Goal: Task Accomplishment & Management: Manage account settings

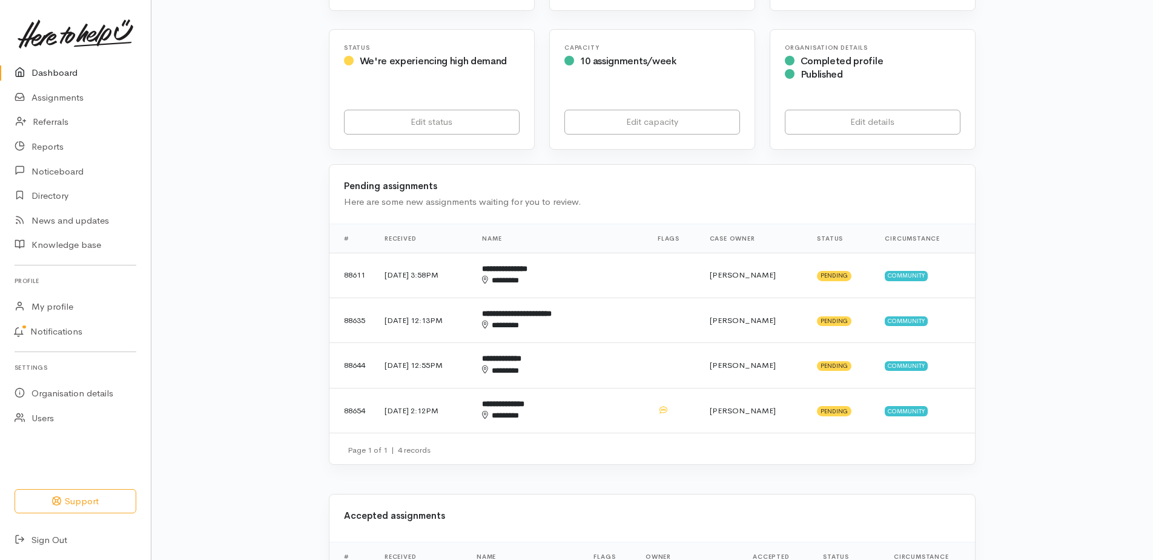
scroll to position [242, 0]
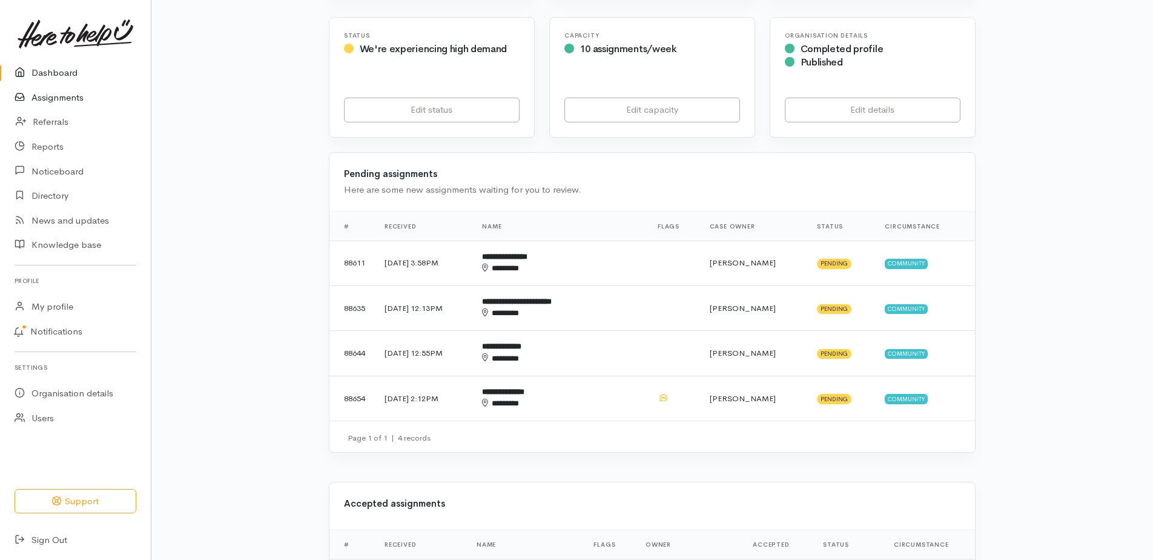
click at [48, 107] on link "Assignments" at bounding box center [75, 97] width 151 height 25
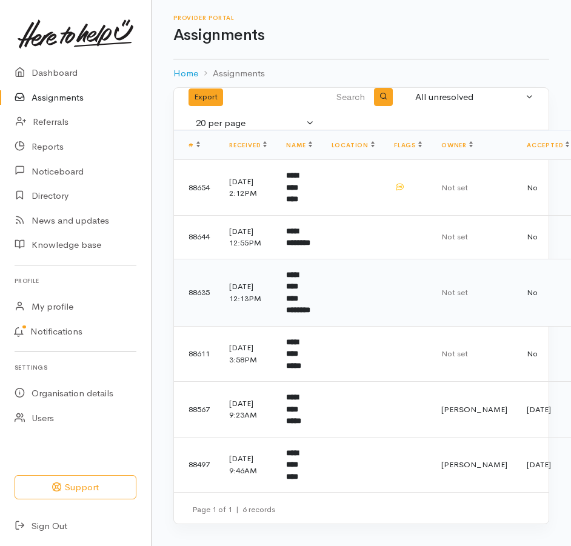
scroll to position [54, 0]
click at [301, 338] on b "**********" at bounding box center [293, 353] width 15 height 31
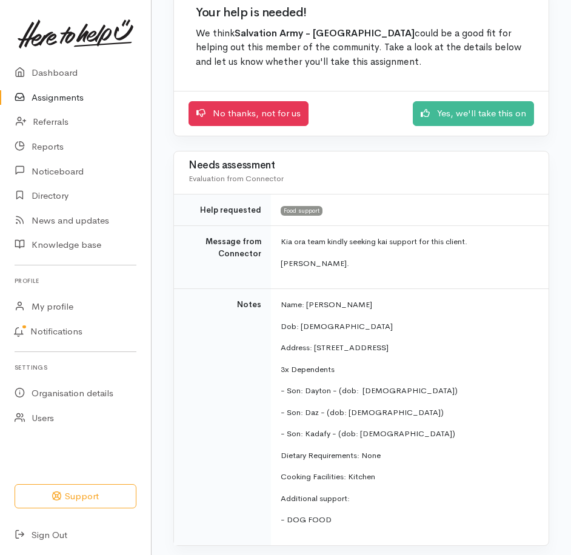
scroll to position [182, 0]
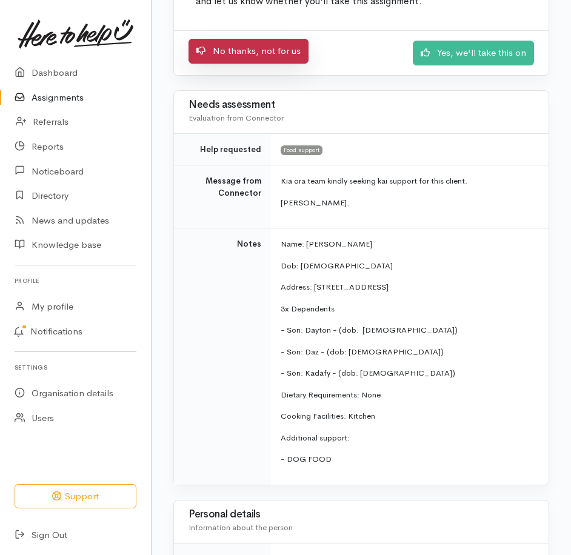
click at [275, 64] on link "No thanks, not for us" at bounding box center [248, 51] width 120 height 25
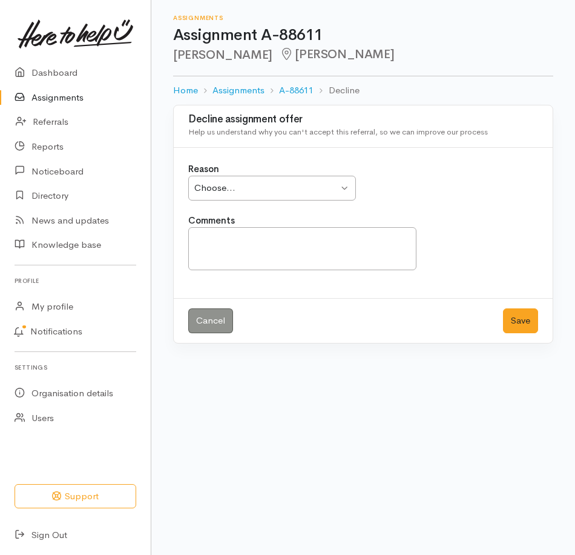
click at [313, 195] on div "Choose..." at bounding box center [266, 188] width 144 height 14
click at [274, 268] on textarea "Comments" at bounding box center [302, 248] width 228 height 43
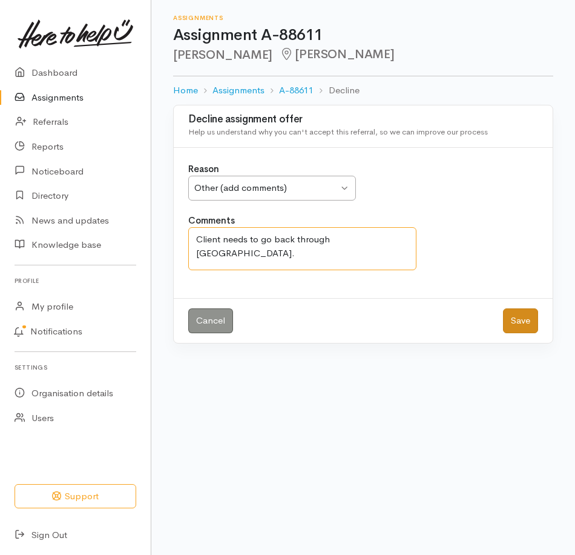
type textarea "Client needs to go back through Desert Springs."
click at [514, 333] on button "Save" at bounding box center [520, 320] width 35 height 25
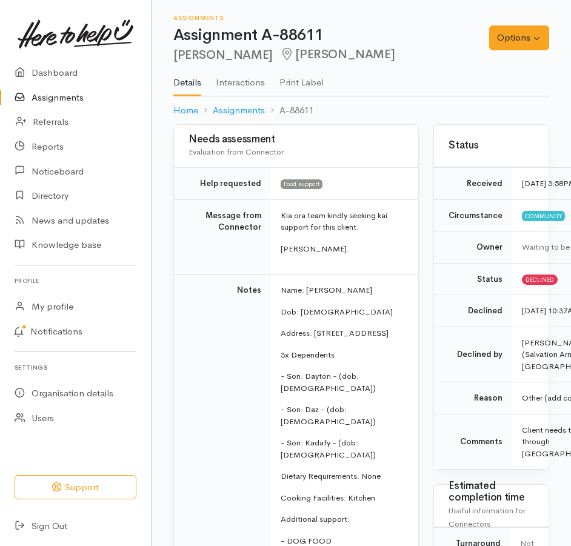
click at [72, 105] on link "Assignments" at bounding box center [75, 97] width 151 height 25
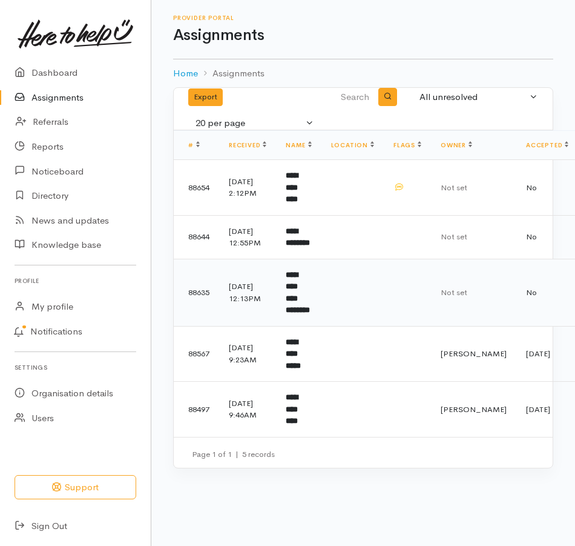
click at [310, 314] on b "**********" at bounding box center [298, 293] width 24 height 44
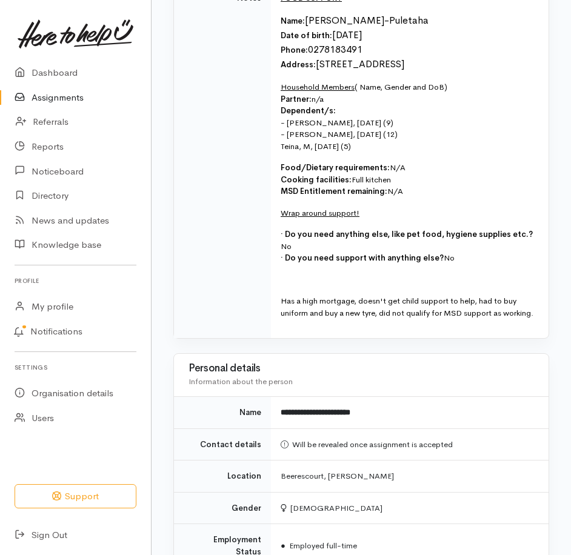
scroll to position [485, 0]
